Goal: Navigation & Orientation: Find specific page/section

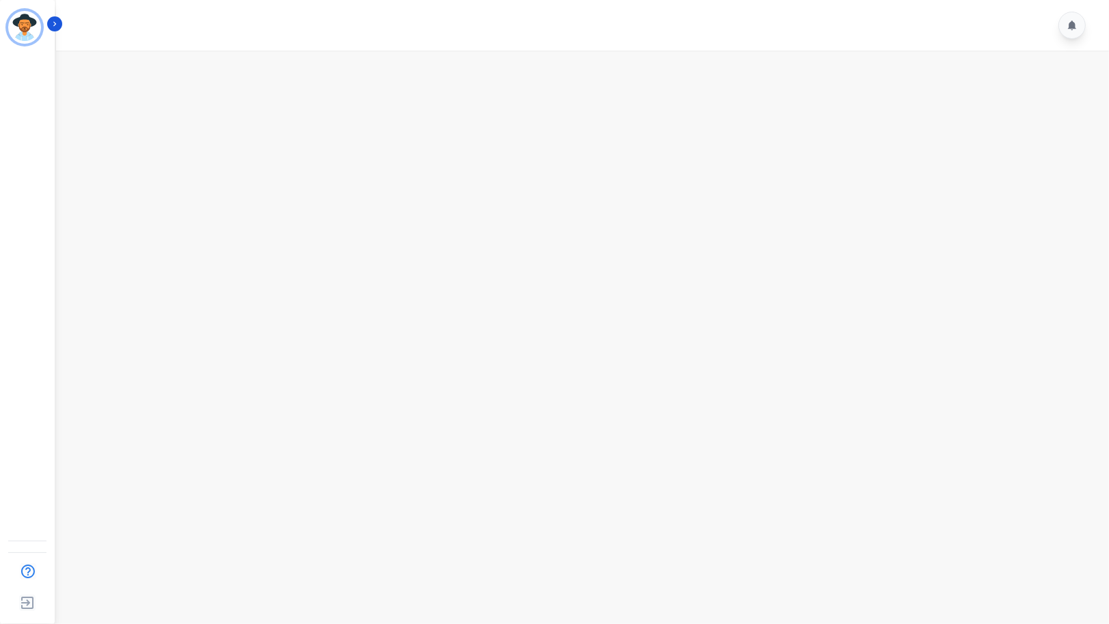
drag, startPoint x: 609, startPoint y: 150, endPoint x: 601, endPoint y: 155, distance: 9.5
drag, startPoint x: 888, startPoint y: 226, endPoint x: 659, endPoint y: 42, distance: 293.7
click at [877, 217] on main at bounding box center [580, 363] width 1057 height 624
click at [31, 604] on img "Sidebar" at bounding box center [27, 603] width 25 height 26
